Goal: Task Accomplishment & Management: Complete application form

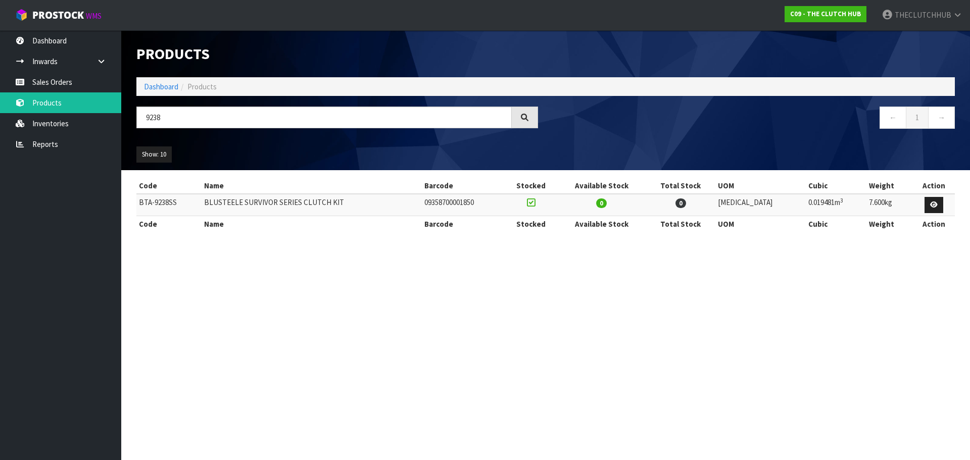
drag, startPoint x: 186, startPoint y: 114, endPoint x: 124, endPoint y: 117, distance: 62.2
click at [124, 117] on header "Products Import Products Drop file here to import csv template Dashboard Produc…" at bounding box center [545, 100] width 848 height 140
type input "9238"
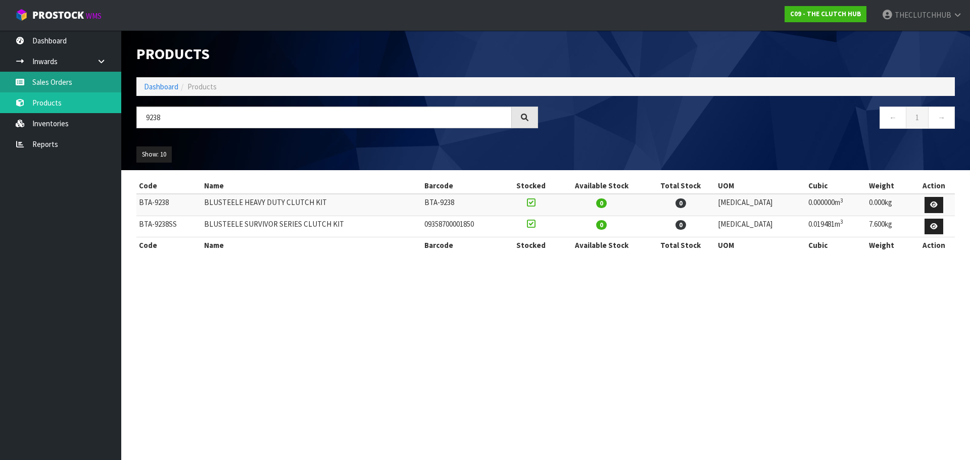
click at [61, 82] on link "Sales Orders" at bounding box center [60, 82] width 121 height 21
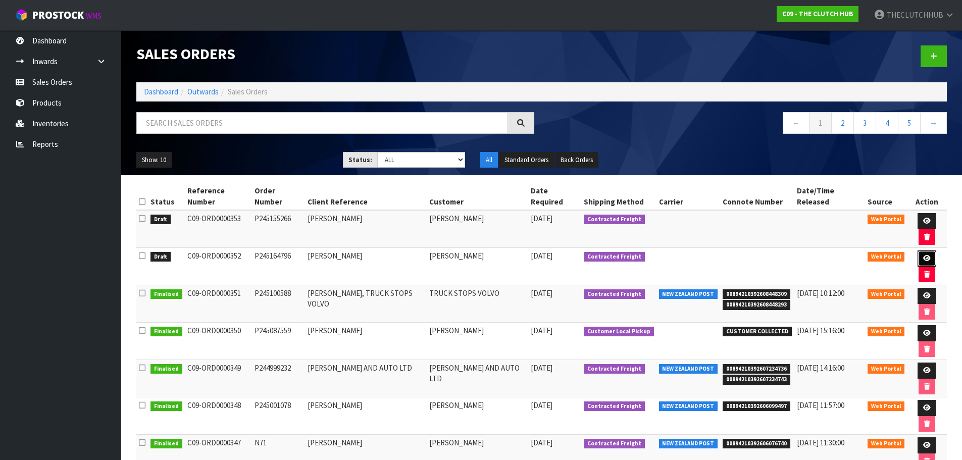
click at [923, 255] on icon at bounding box center [927, 258] width 8 height 7
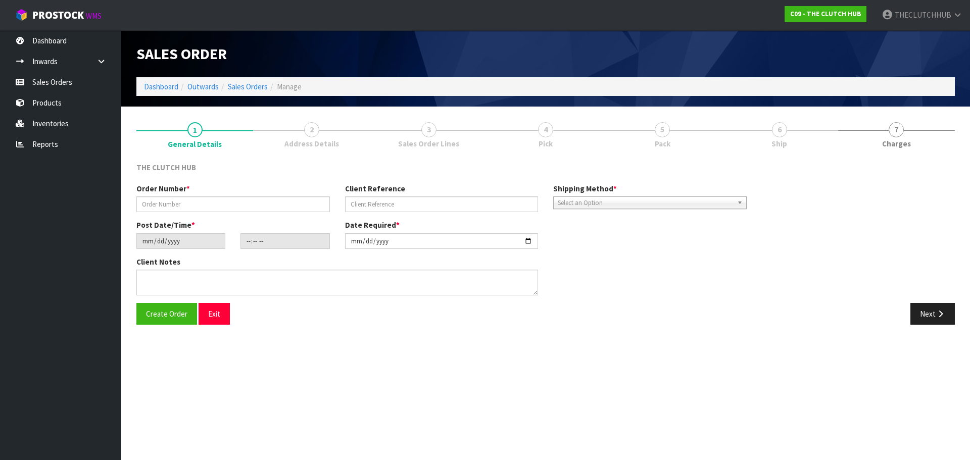
type input "P245164796"
type input "[PERSON_NAME]"
type input "[DATE]"
type input "16:56:00.000"
type input "[DATE]"
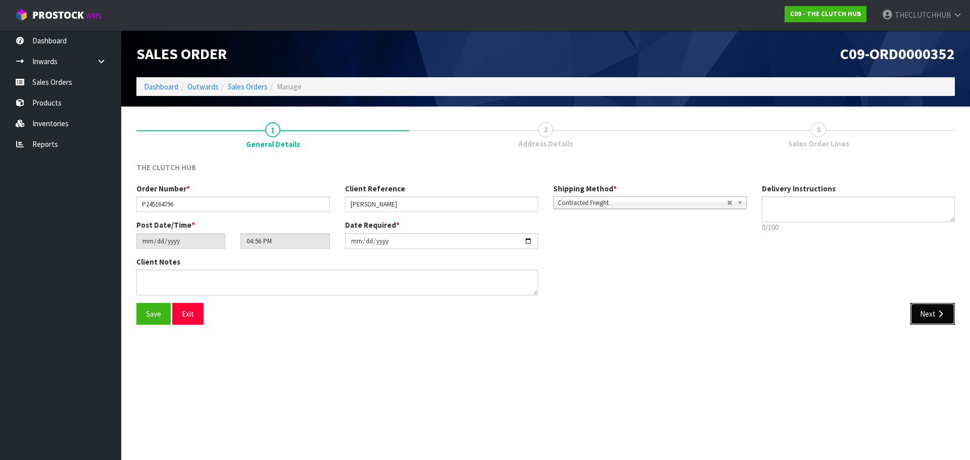
click at [930, 315] on button "Next" at bounding box center [932, 314] width 44 height 22
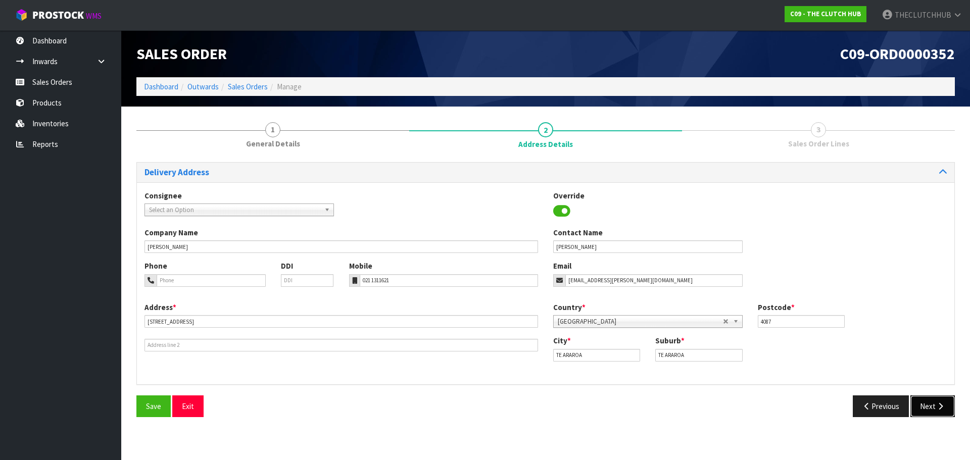
click at [933, 413] on button "Next" at bounding box center [932, 406] width 44 height 22
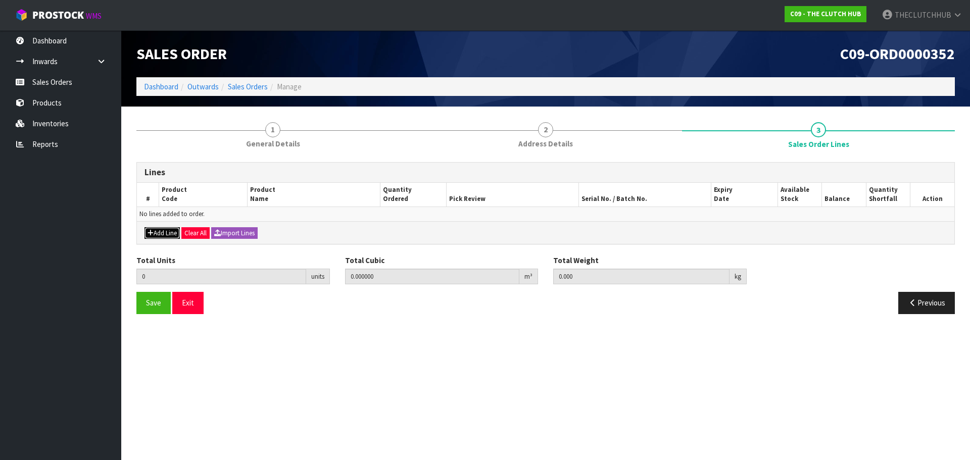
click at [156, 231] on button "Add Line" at bounding box center [161, 233] width 35 height 12
type input "0"
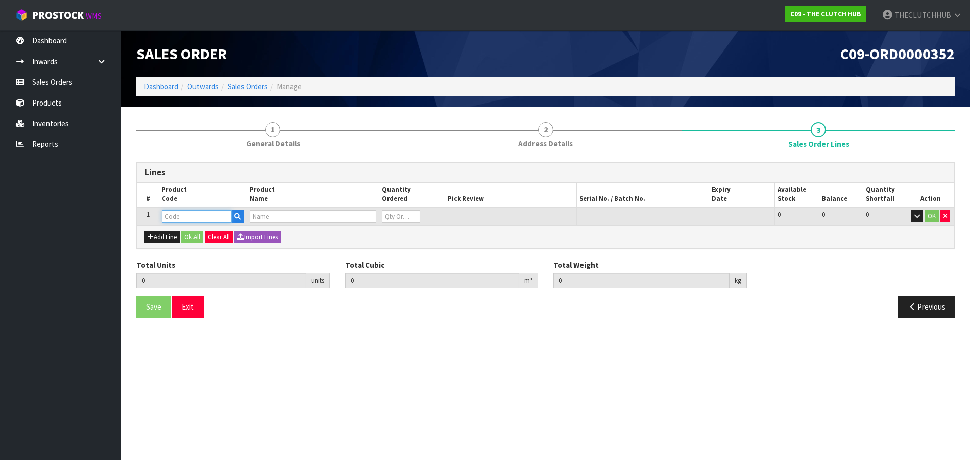
click at [195, 216] on input "text" at bounding box center [197, 216] width 70 height 13
click at [239, 218] on icon "button" at bounding box center [237, 216] width 7 height 7
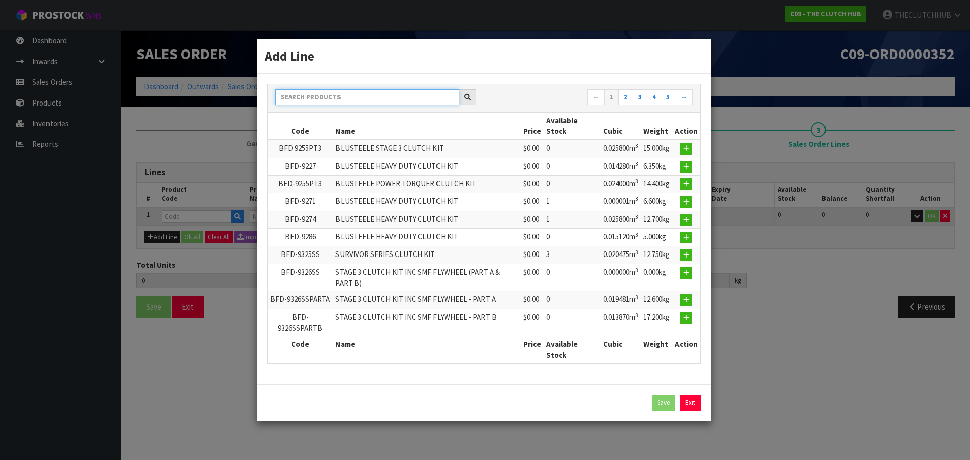
click at [300, 99] on input "text" at bounding box center [367, 97] width 184 height 16
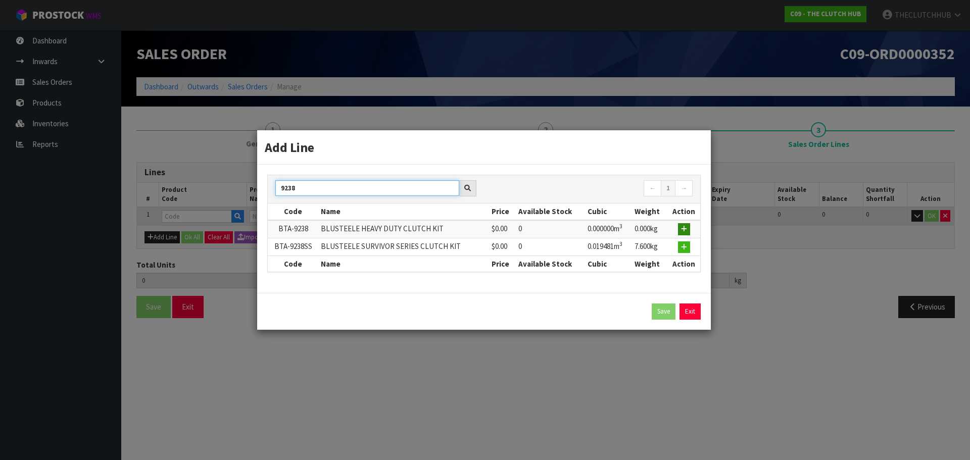
type input "9238"
click at [682, 228] on icon "button" at bounding box center [684, 229] width 6 height 7
type input "0.000000"
type input "0.000"
type input "BTA-9238"
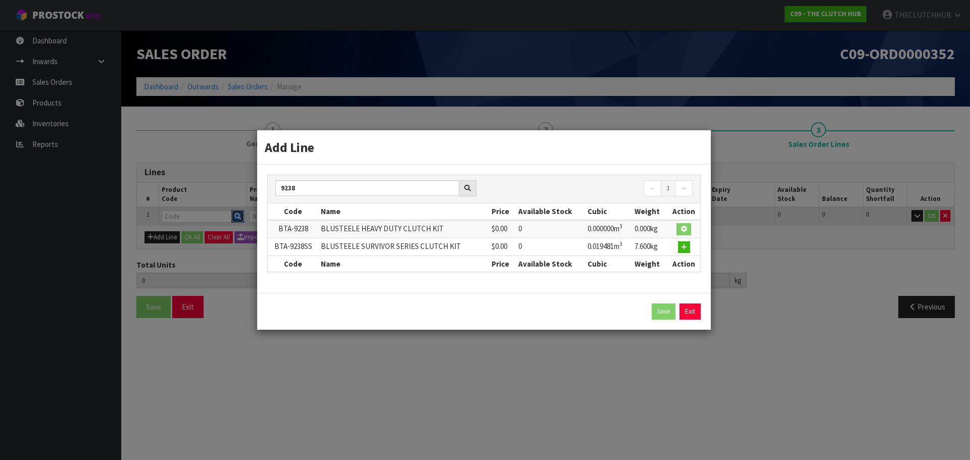
type input "BLUSTEELE HEAVY DUTY CLUTCH KIT"
type input "0"
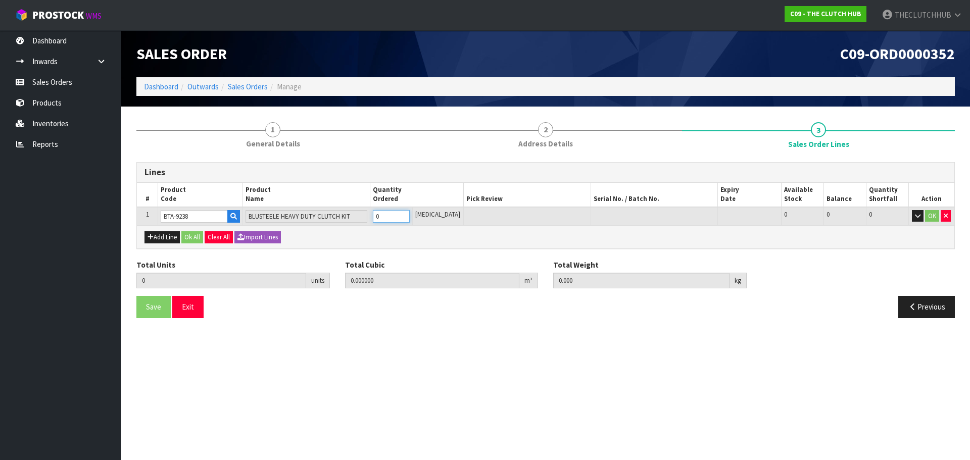
click at [374, 217] on tr "1 BTA-9238 BLUSTEELE HEAVY DUTY CLUTCH KIT 0 [MEDICAL_DATA] 0 0 0 OK" at bounding box center [545, 216] width 817 height 19
type input "1"
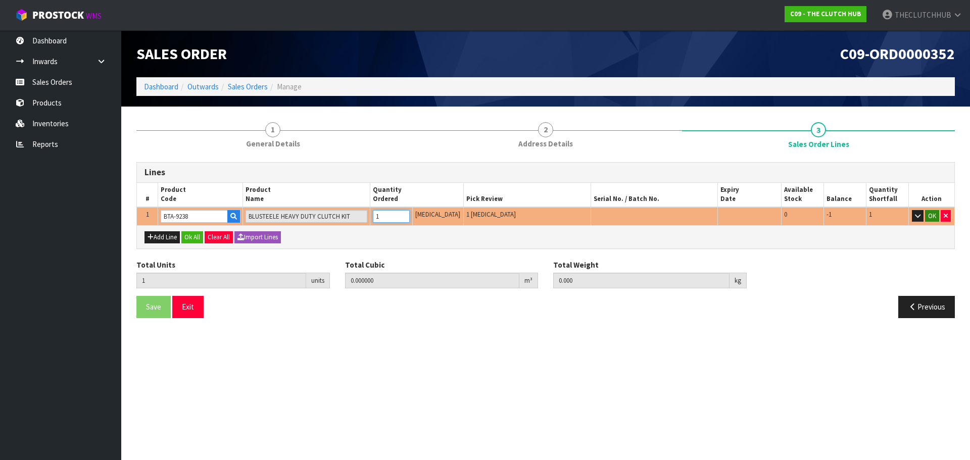
type input "1"
click at [934, 218] on button "OK" at bounding box center [932, 216] width 14 height 12
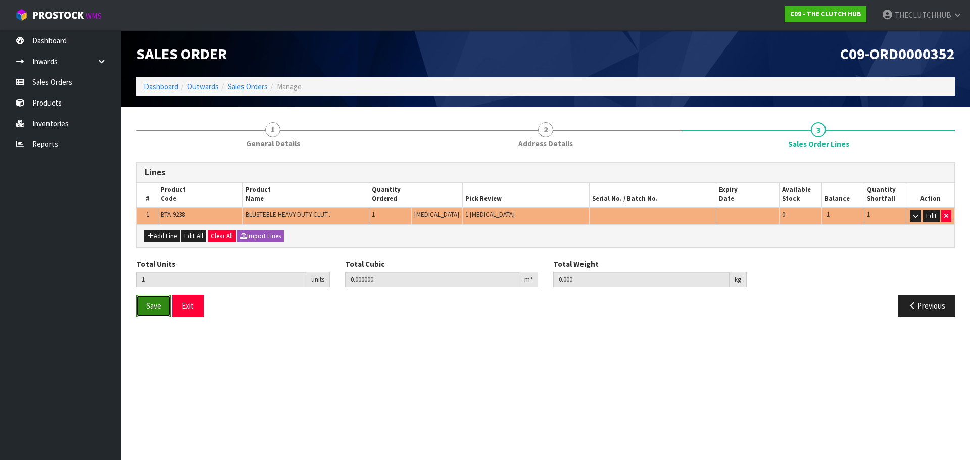
click at [151, 308] on span "Save" at bounding box center [153, 306] width 15 height 10
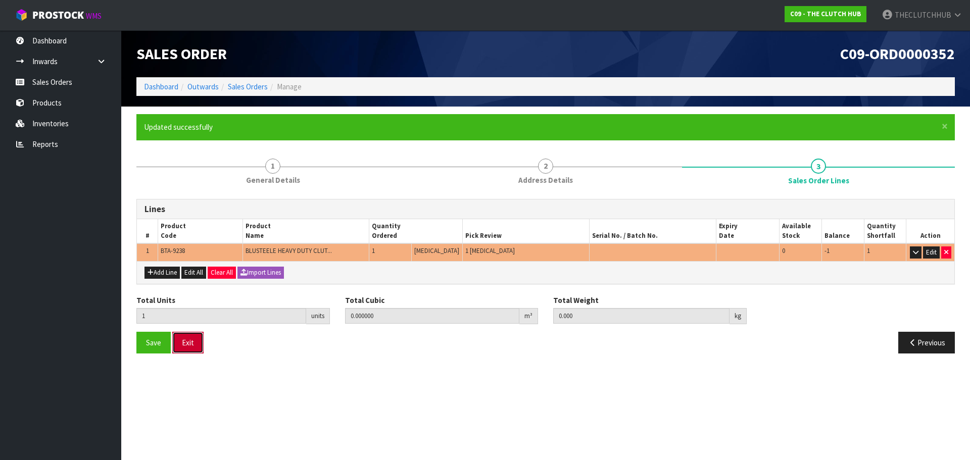
click at [189, 340] on button "Exit" at bounding box center [187, 343] width 31 height 22
